Goal: Task Accomplishment & Management: Manage account settings

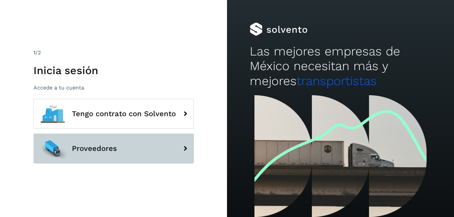
click at [75, 147] on span "Proveedores" at bounding box center [94, 149] width 45 height 8
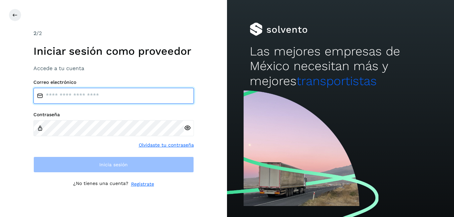
type input "**********"
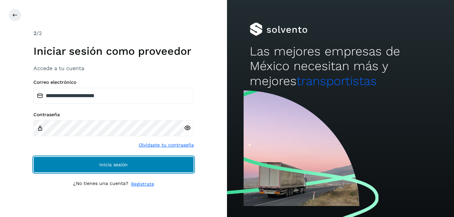
click at [90, 162] on button "Inicia sesión" at bounding box center [113, 165] width 161 height 16
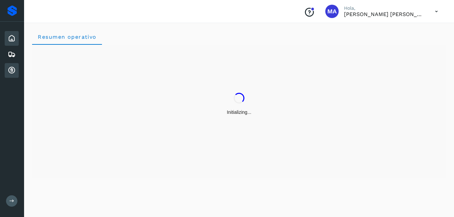
click at [15, 66] on div "Cuentas por cobrar" at bounding box center [12, 70] width 14 height 15
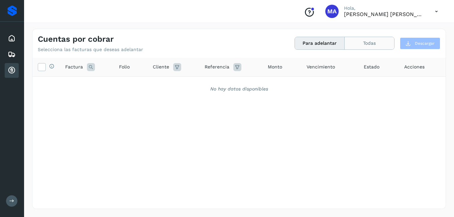
click at [355, 46] on button "Todas" at bounding box center [370, 43] width 50 height 12
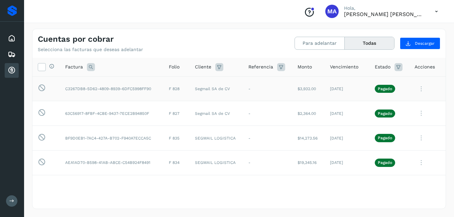
click at [292, 100] on td "$3,932.00" at bounding box center [308, 89] width 32 height 25
